Goal: Task Accomplishment & Management: Manage account settings

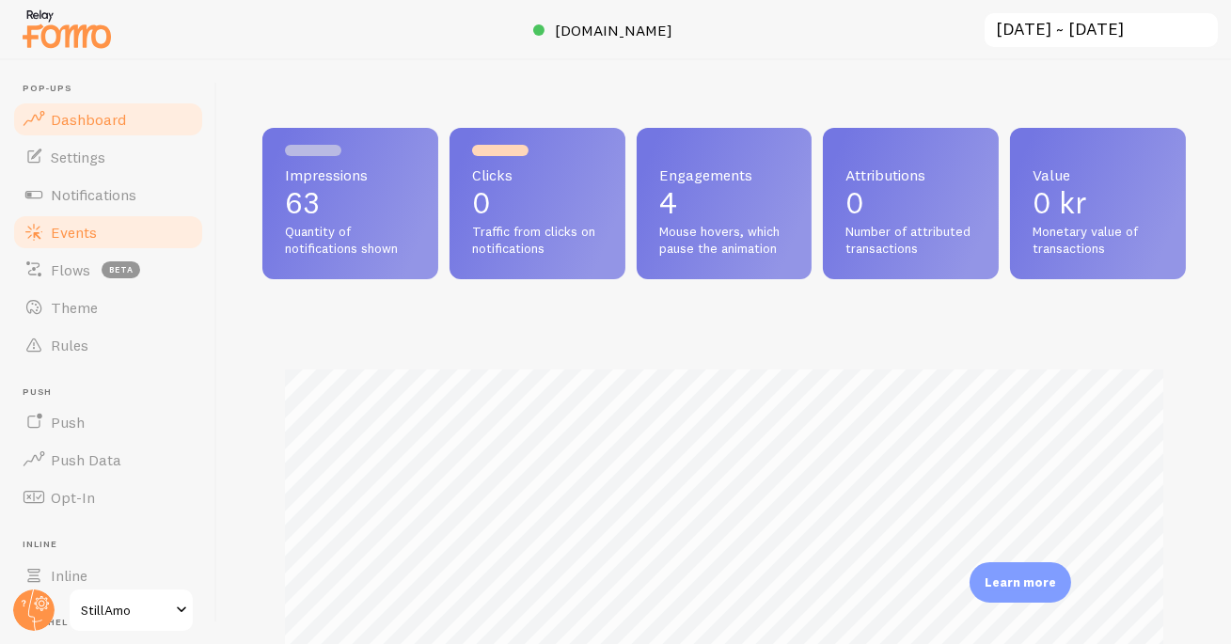
click at [81, 226] on span "Events" at bounding box center [74, 232] width 46 height 19
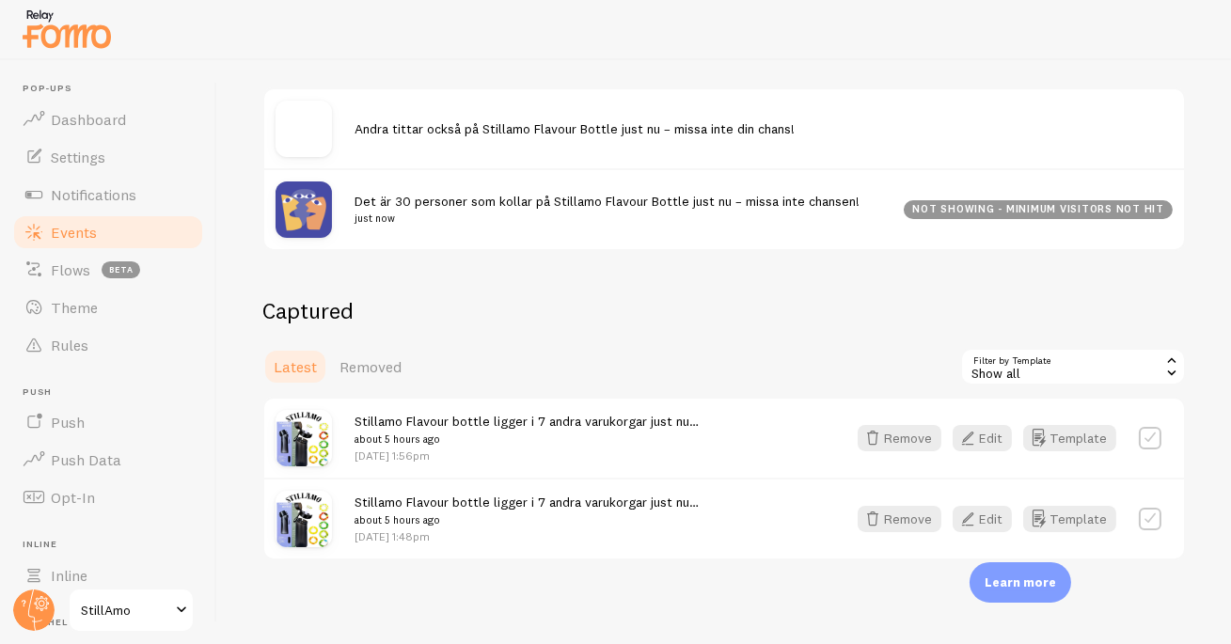
scroll to position [248, 0]
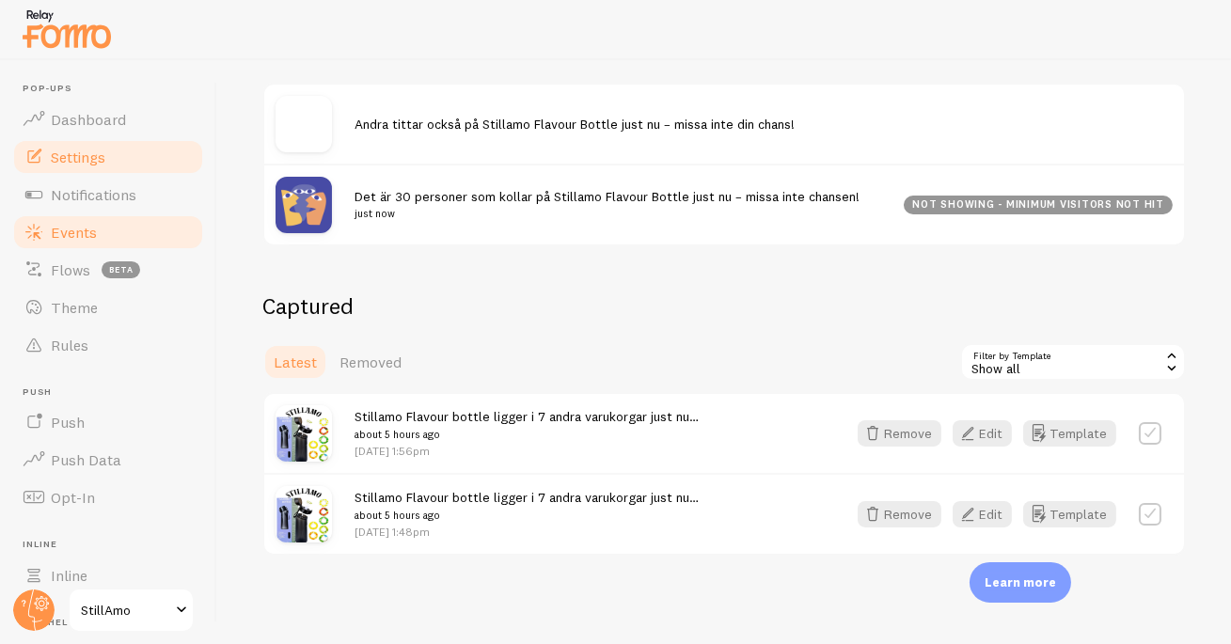
click at [102, 165] on link "Settings" at bounding box center [108, 157] width 194 height 38
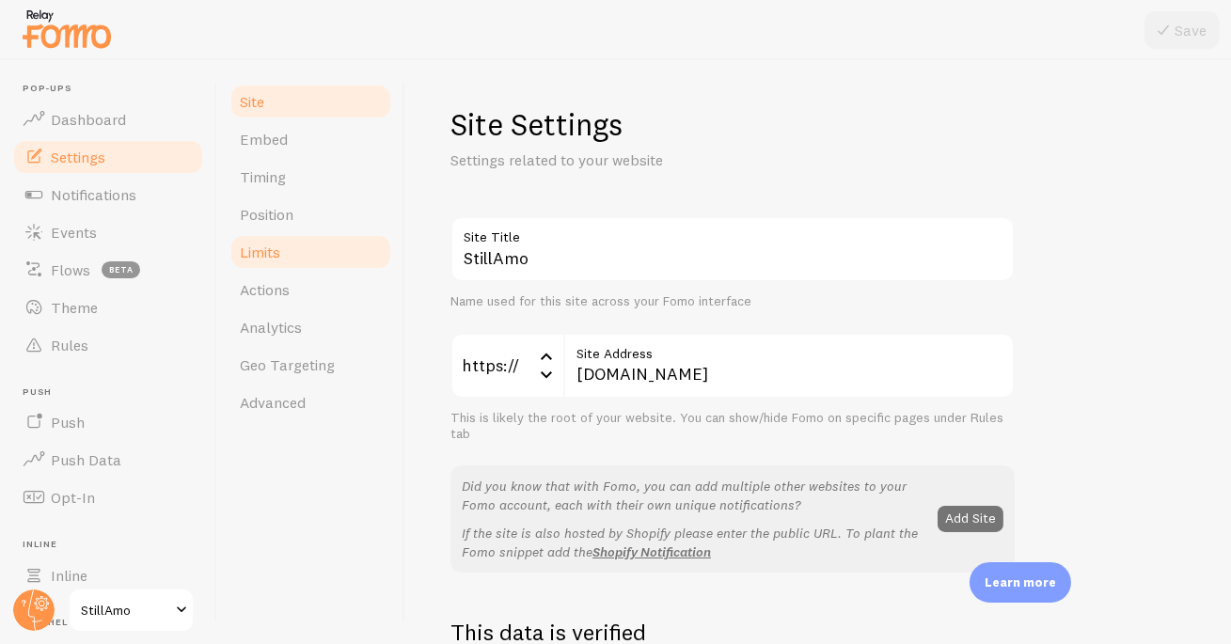
click at [290, 250] on link "Limits" at bounding box center [310, 252] width 165 height 38
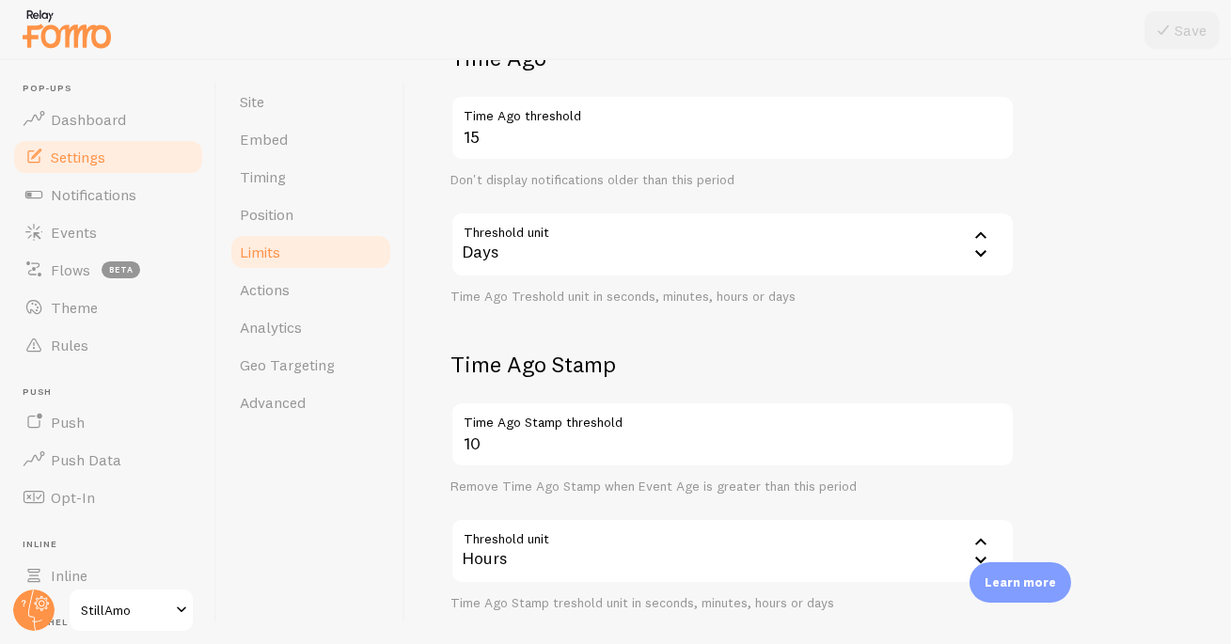
scroll to position [574, 0]
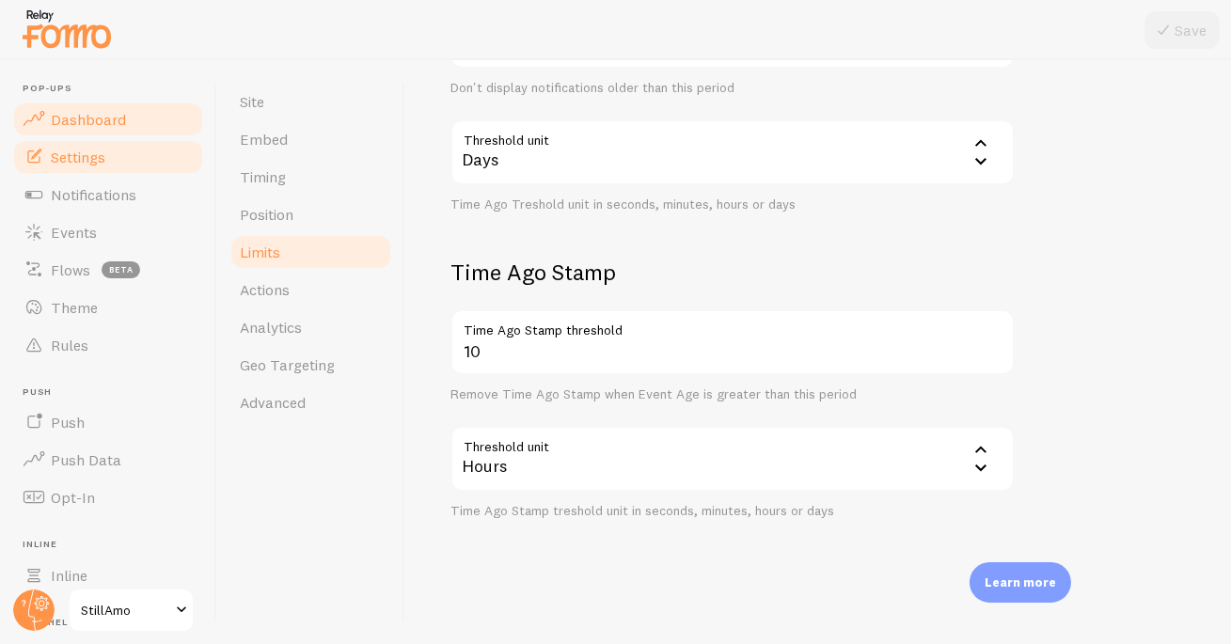
click at [126, 134] on link "Dashboard" at bounding box center [108, 120] width 194 height 38
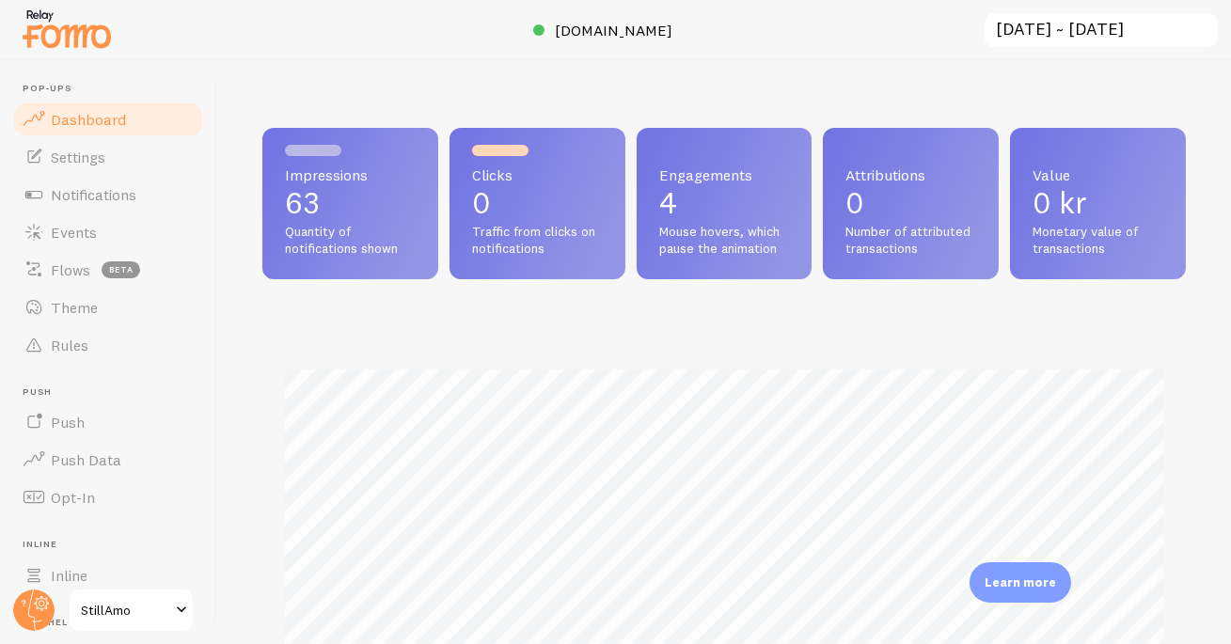
scroll to position [494, 923]
click at [653, 34] on link "[DOMAIN_NAME]" at bounding box center [615, 30] width 165 height 23
click at [61, 237] on span "Events" at bounding box center [74, 232] width 46 height 19
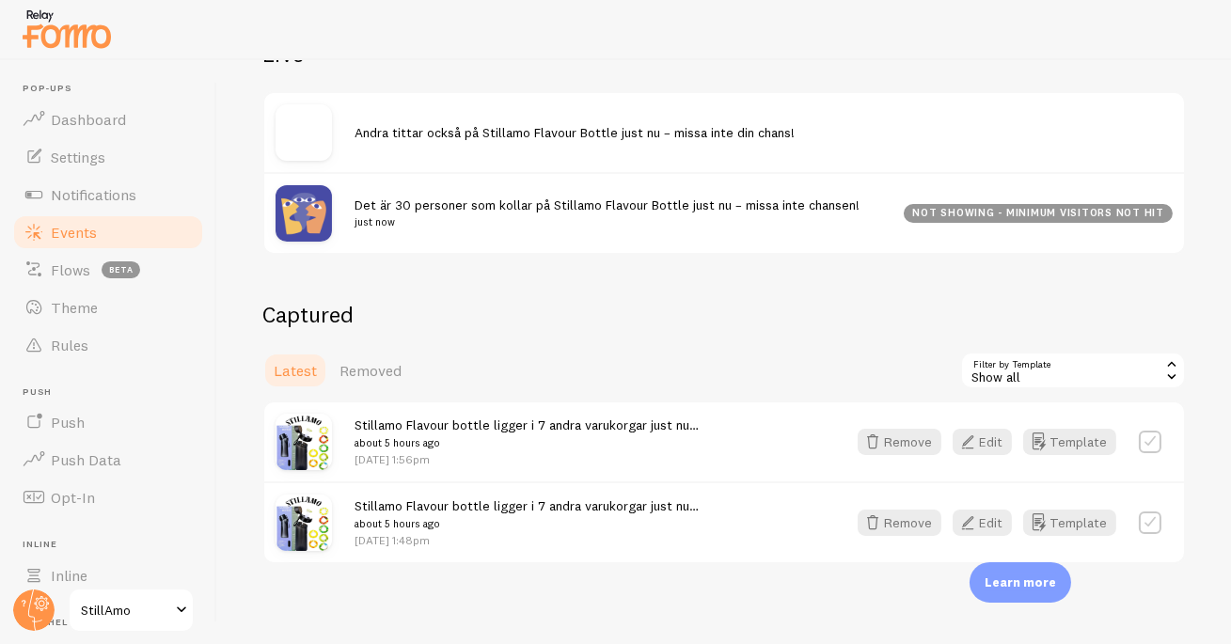
scroll to position [242, 0]
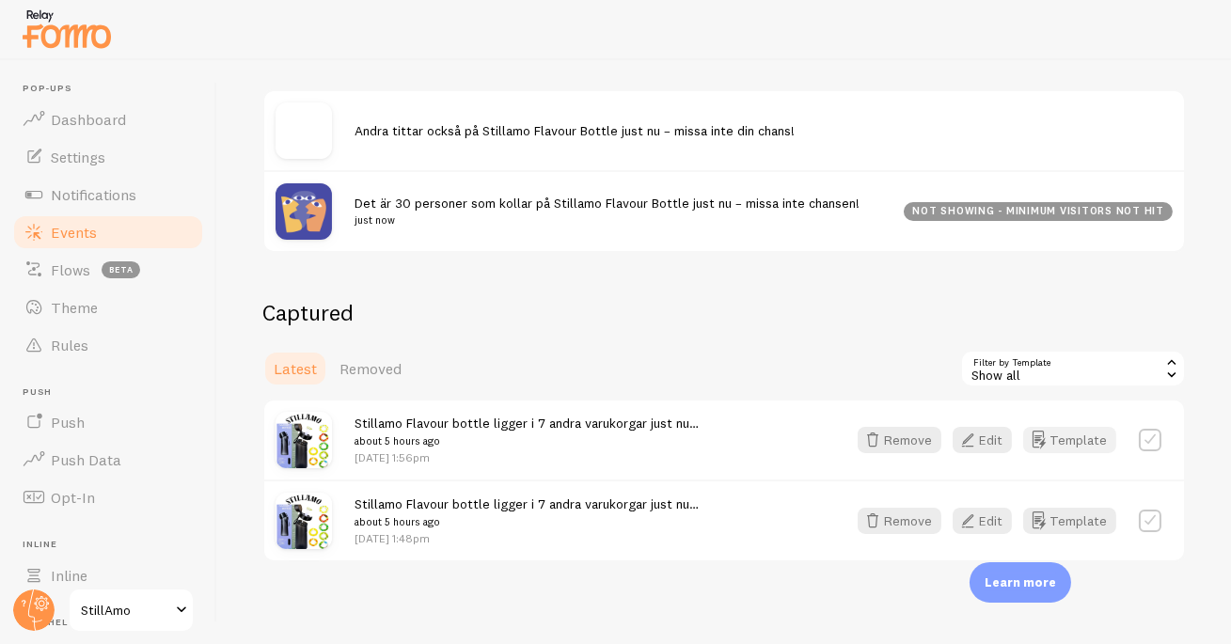
click at [1083, 438] on button "Template" at bounding box center [1069, 440] width 93 height 26
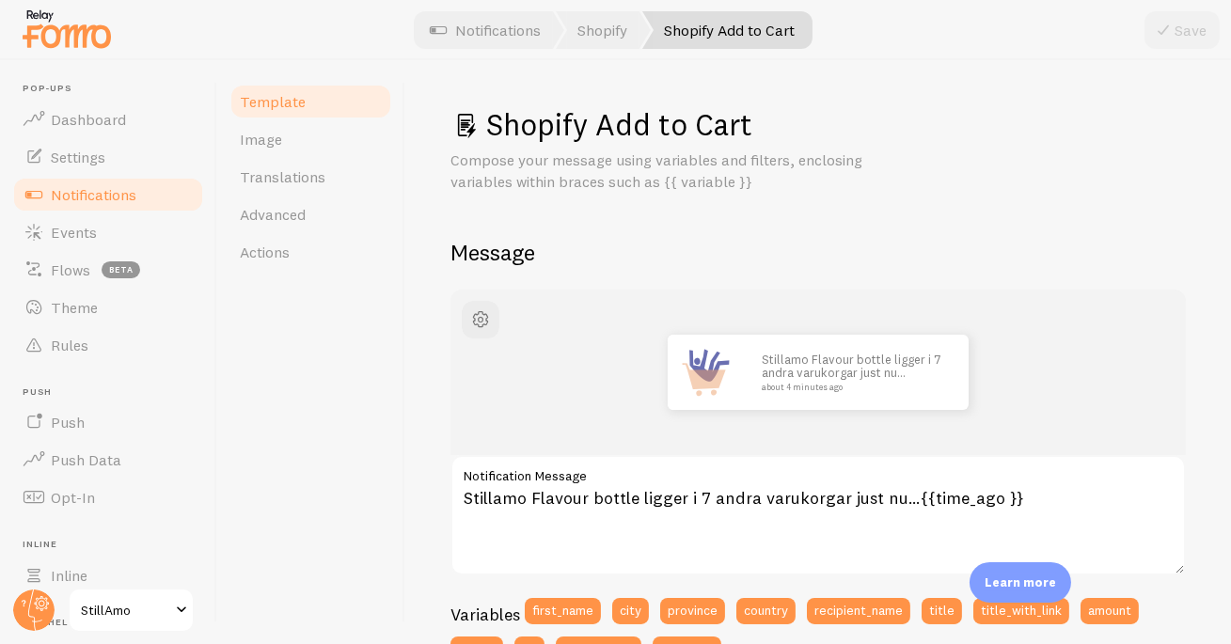
click at [70, 192] on span "Notifications" at bounding box center [94, 194] width 86 height 19
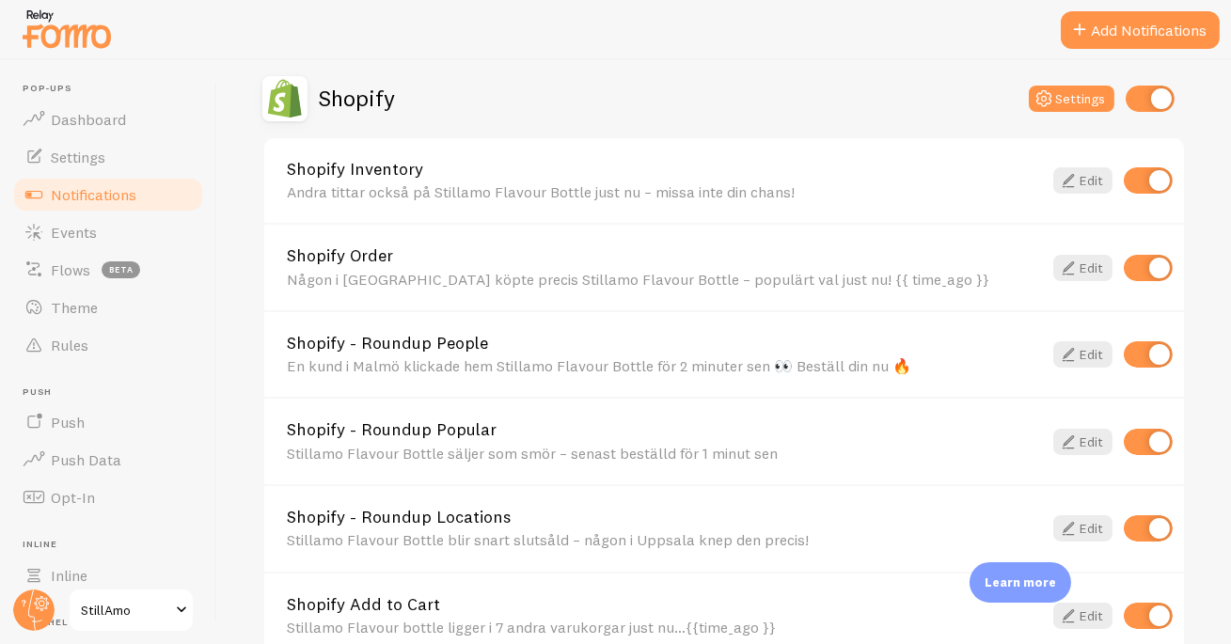
scroll to position [658, 0]
click at [107, 239] on link "Events" at bounding box center [108, 232] width 194 height 38
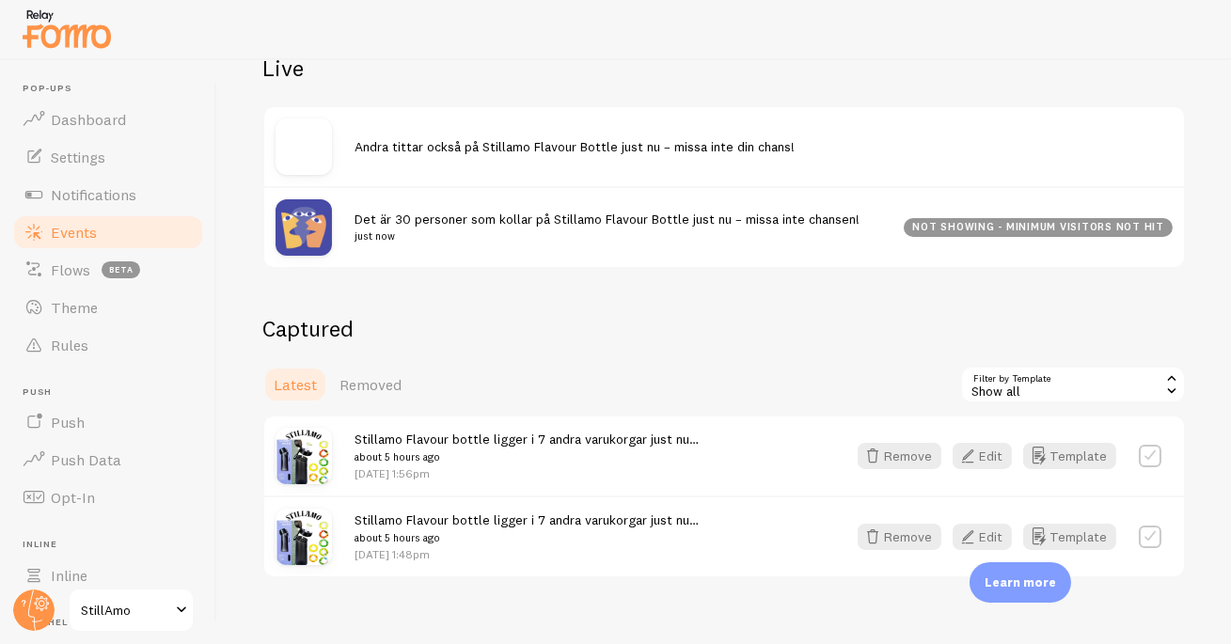
scroll to position [248, 0]
